Goal: Information Seeking & Learning: Learn about a topic

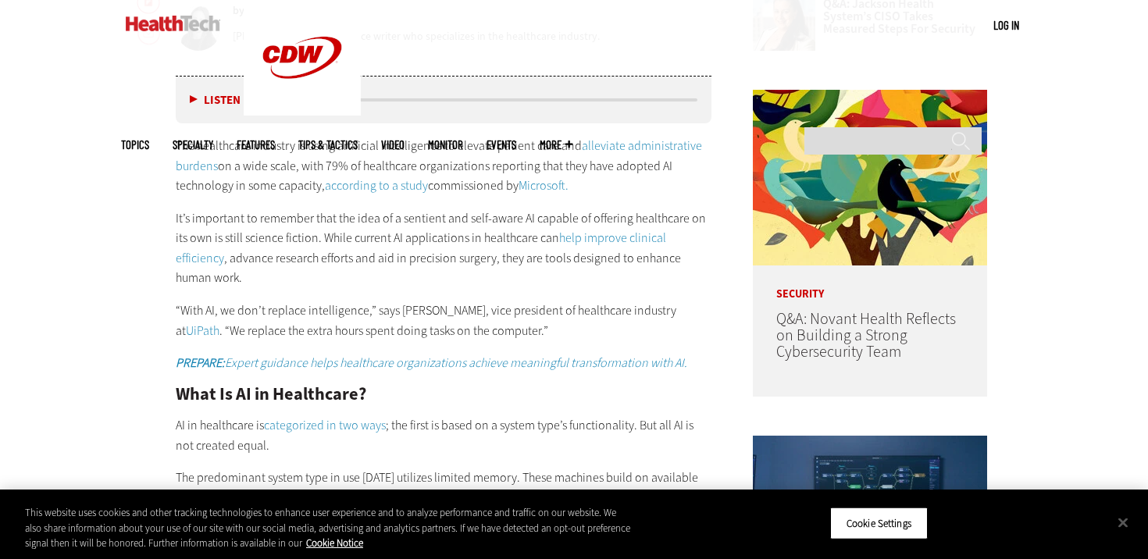
scroll to position [818, 0]
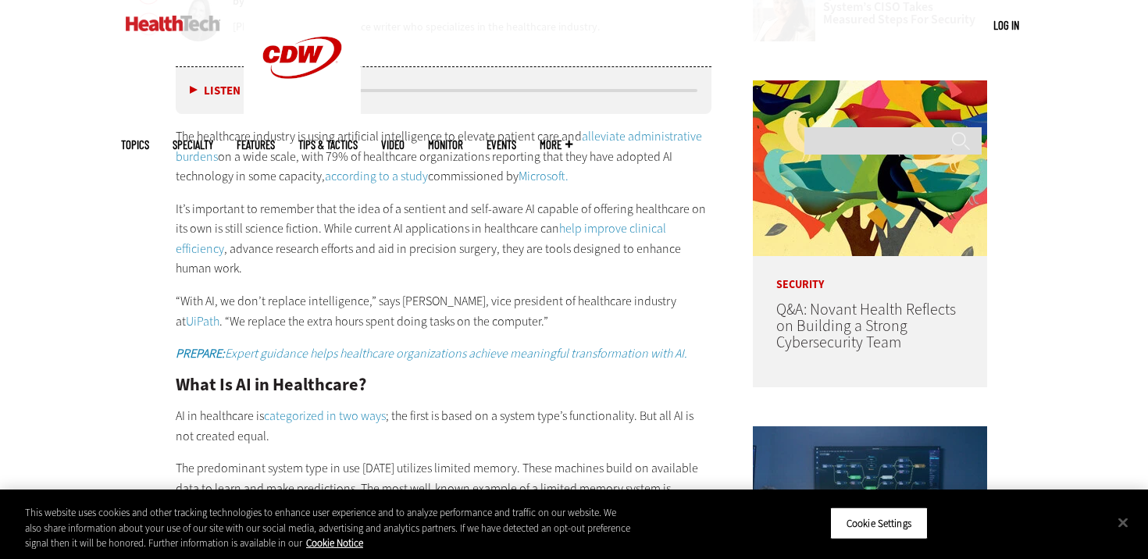
click at [612, 235] on link "help improve clinical efficiency" at bounding box center [421, 238] width 491 height 37
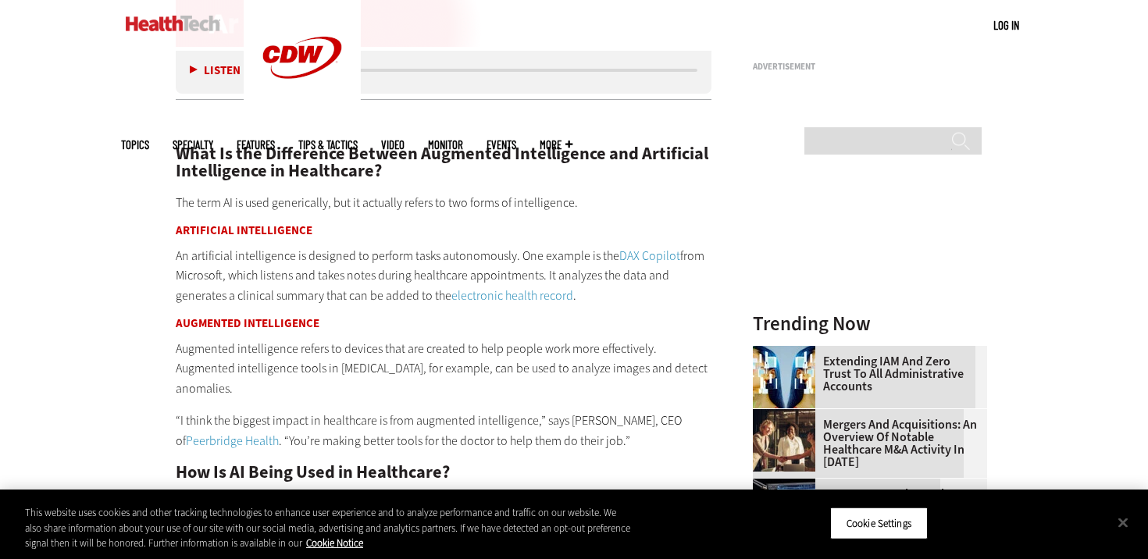
scroll to position [1543, 0]
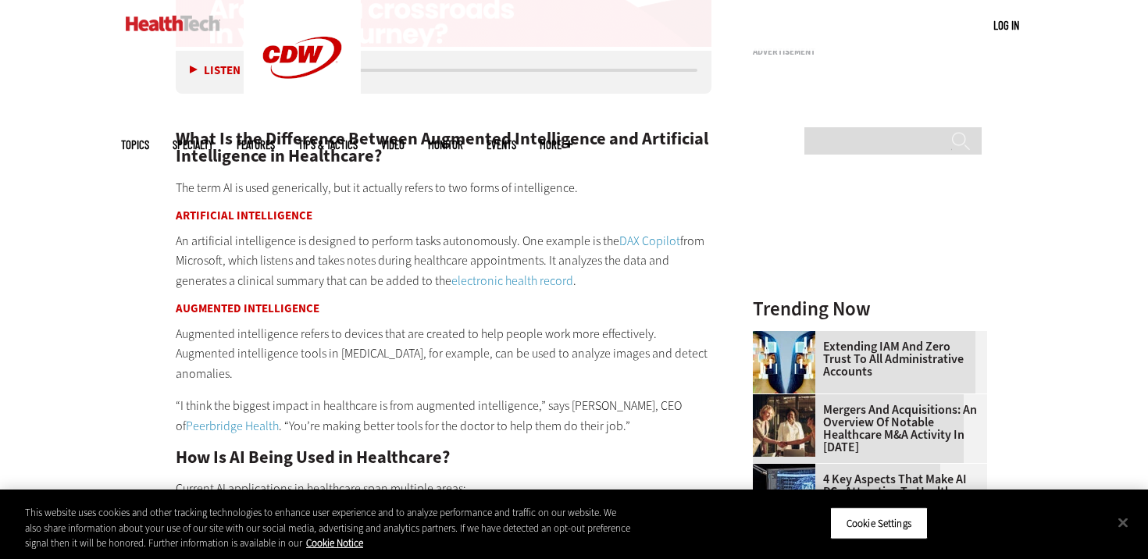
click at [598, 324] on p "Augmented intelligence refers to devices that are created to help people work m…" at bounding box center [444, 354] width 536 height 60
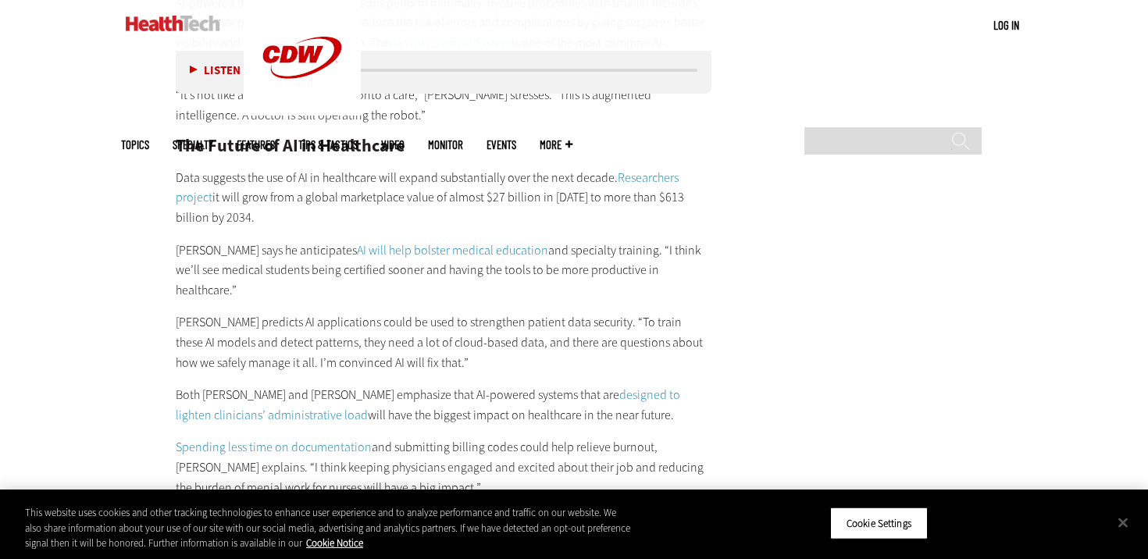
scroll to position [3160, 0]
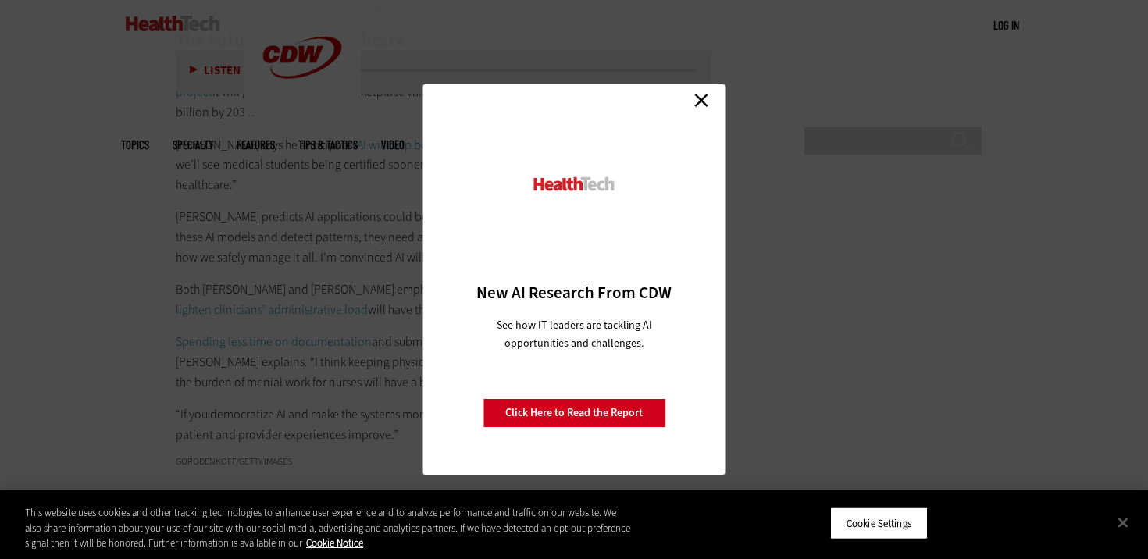
click at [697, 97] on link "Close" at bounding box center [701, 99] width 23 height 23
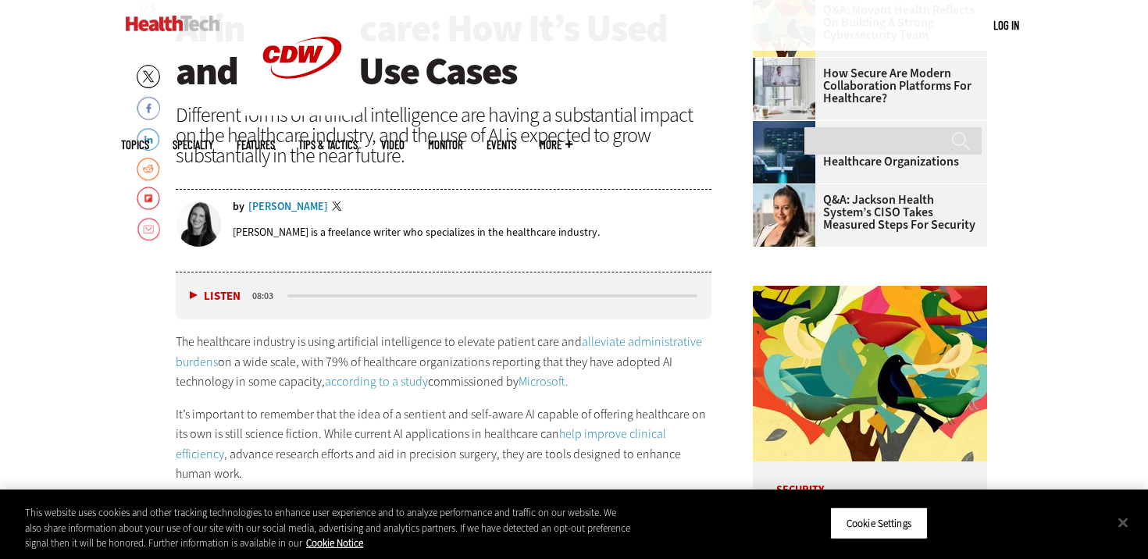
scroll to position [679, 0]
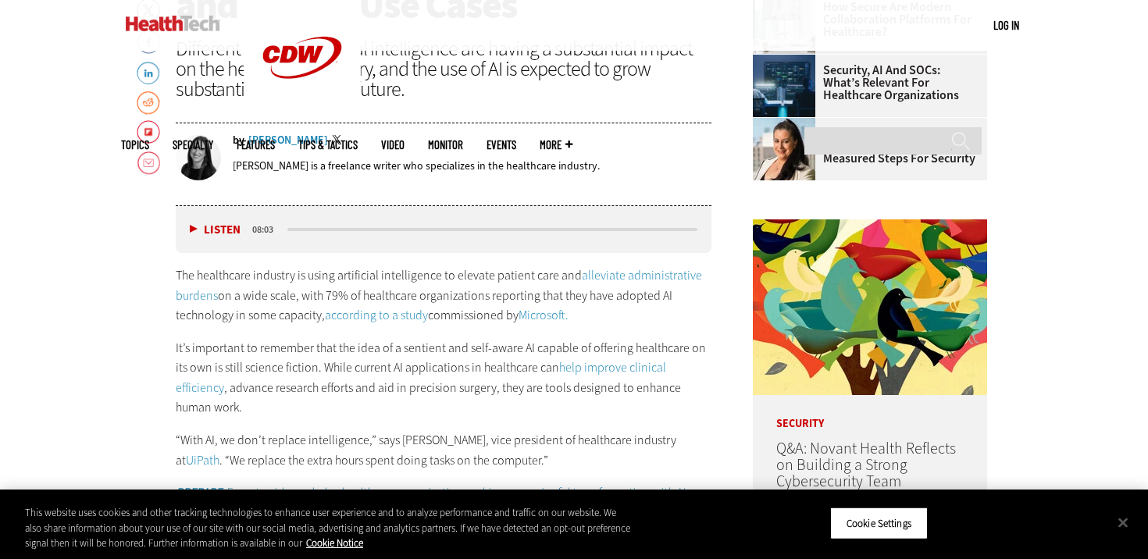
click at [634, 159] on div "[PERSON_NAME] is a freelance writer who specializes in the healthcare industry." at bounding box center [472, 166] width 479 height 15
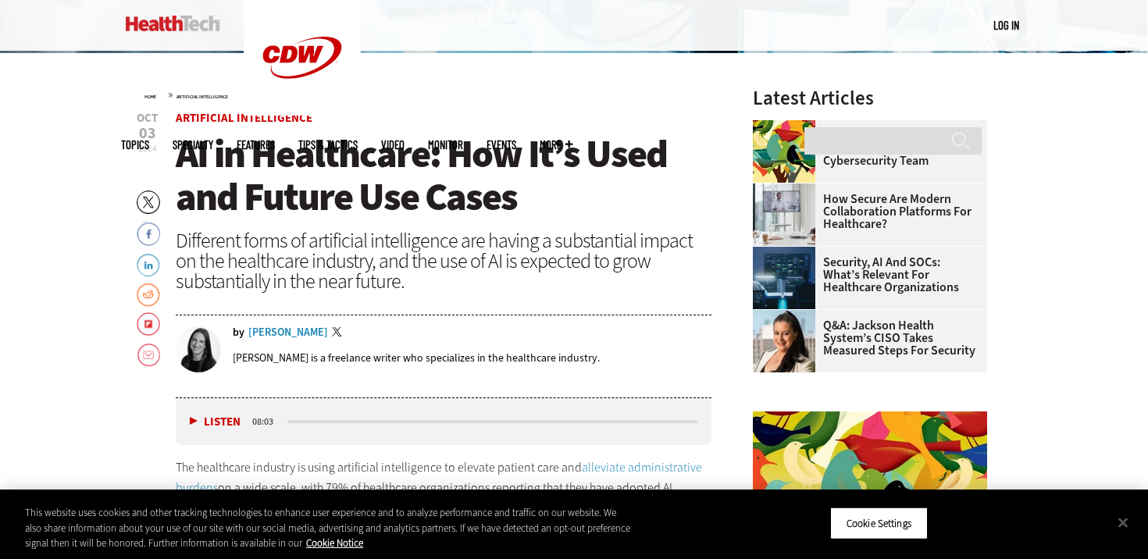
scroll to position [488, 0]
